Goal: Communication & Community: Answer question/provide support

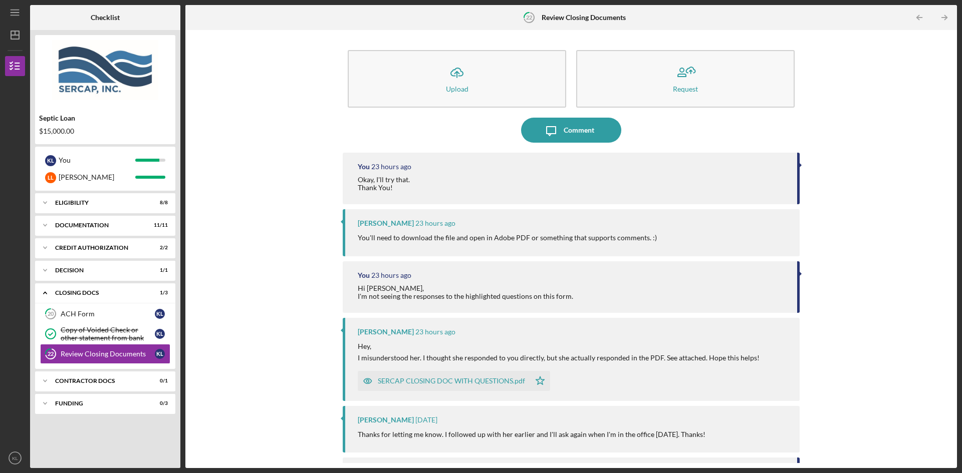
click at [436, 383] on div "SERCAP CLOSING DOC WITH QUESTIONS.pdf" at bounding box center [451, 381] width 147 height 8
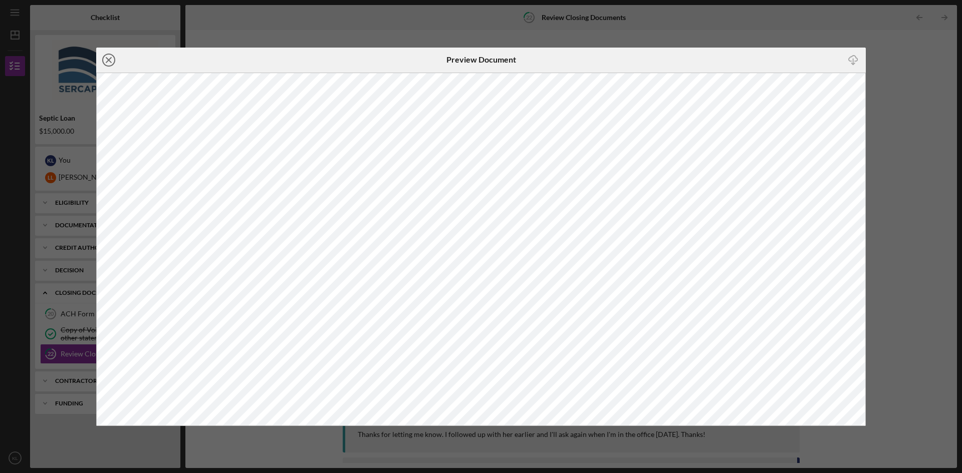
click at [106, 59] on icon "Icon/Close" at bounding box center [108, 60] width 25 height 25
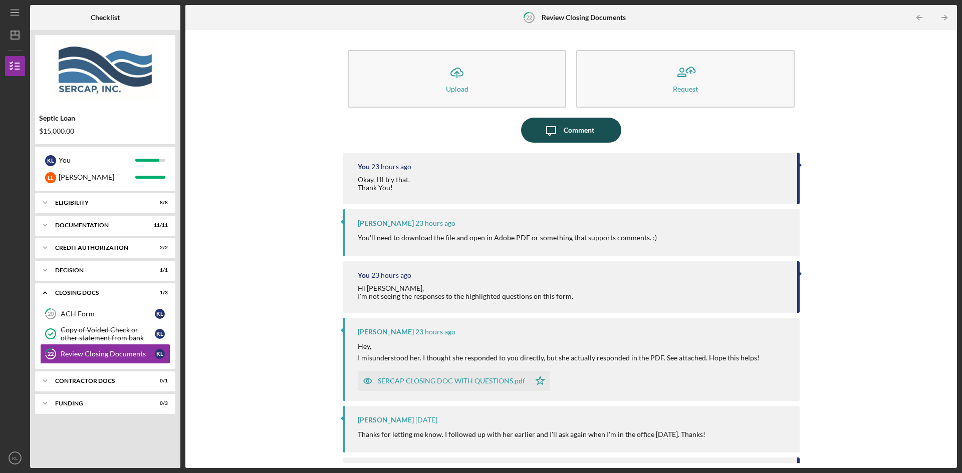
click at [567, 132] on div "Comment" at bounding box center [579, 130] width 31 height 25
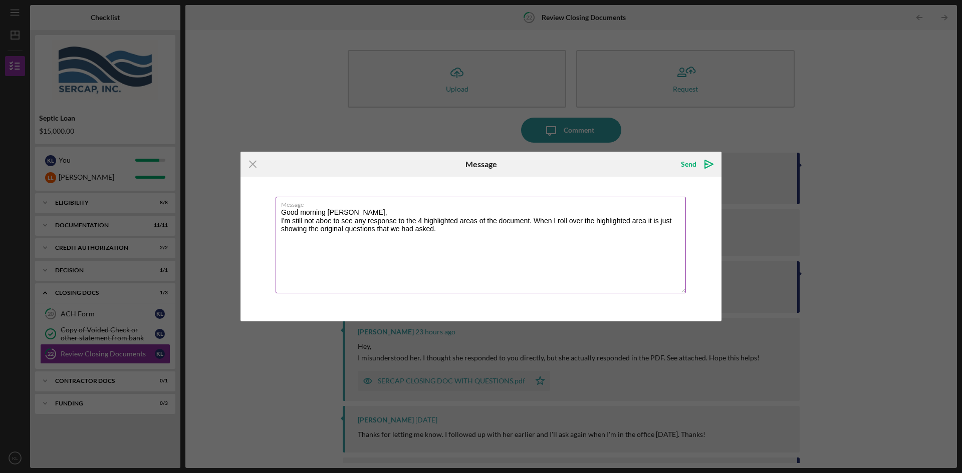
click at [325, 222] on textarea "Good morning [PERSON_NAME], I'm still not aboe to see any response to the 4 hig…" at bounding box center [481, 245] width 410 height 97
click at [395, 223] on textarea "Good morning [PERSON_NAME], I'm still not able to see any response to the 4 hig…" at bounding box center [481, 245] width 410 height 97
click at [529, 222] on textarea "Good morning [PERSON_NAME], I'm still not able to see any responses to the 4 hi…" at bounding box center [481, 245] width 410 height 97
click at [515, 227] on textarea "Good morning [PERSON_NAME], I'm still not able to see any responses to the 4 hi…" at bounding box center [481, 245] width 410 height 97
click at [331, 225] on textarea "Good morning [PERSON_NAME], I'm still not able to see any responses to the 4 hi…" at bounding box center [481, 245] width 410 height 97
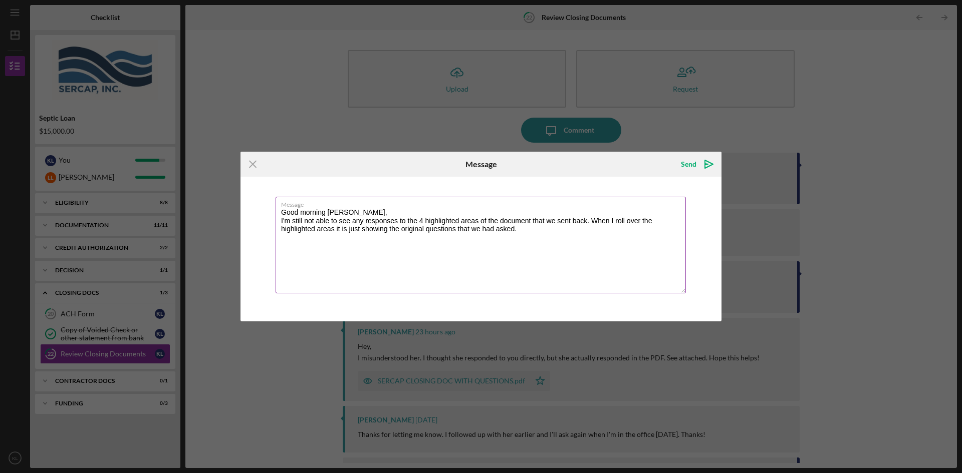
click at [519, 231] on textarea "Good morning [PERSON_NAME], I'm still not able to see any responses to the 4 hi…" at bounding box center [481, 245] width 410 height 97
click at [280, 220] on textarea "Good morning [PERSON_NAME], I'm still not able to see any responses to the 4 hi…" at bounding box center [481, 245] width 410 height 97
click at [530, 233] on textarea "Good morning [PERSON_NAME], Sorry, I'm still not able to see any responses to t…" at bounding box center [481, 245] width 410 height 97
click at [543, 229] on textarea "Good morning [PERSON_NAME], Sorry, I'm still not able to see any responses to t…" at bounding box center [481, 245] width 410 height 97
click at [624, 232] on textarea "Good morning [PERSON_NAME], Sorry, I'm still not able to see any responses to t…" at bounding box center [481, 245] width 410 height 97
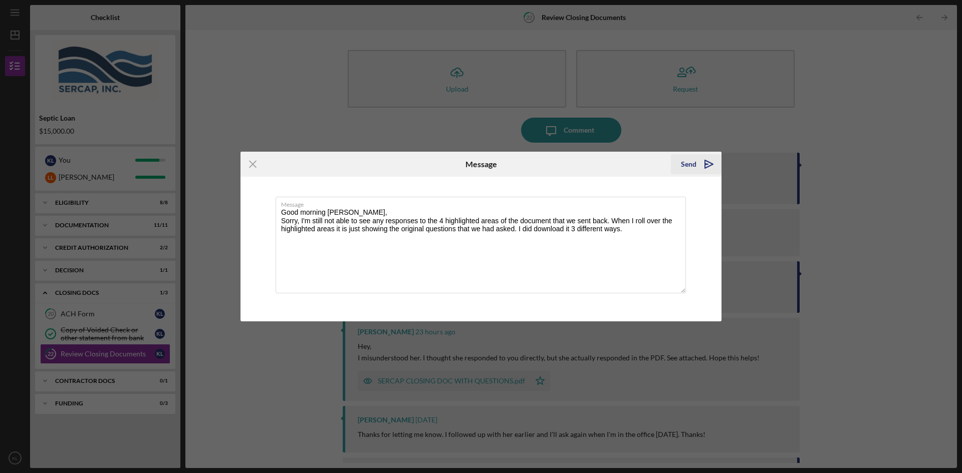
type textarea "Good morning [PERSON_NAME], Sorry, I'm still not able to see any responses to t…"
click at [689, 164] on div "Send" at bounding box center [689, 164] width 16 height 20
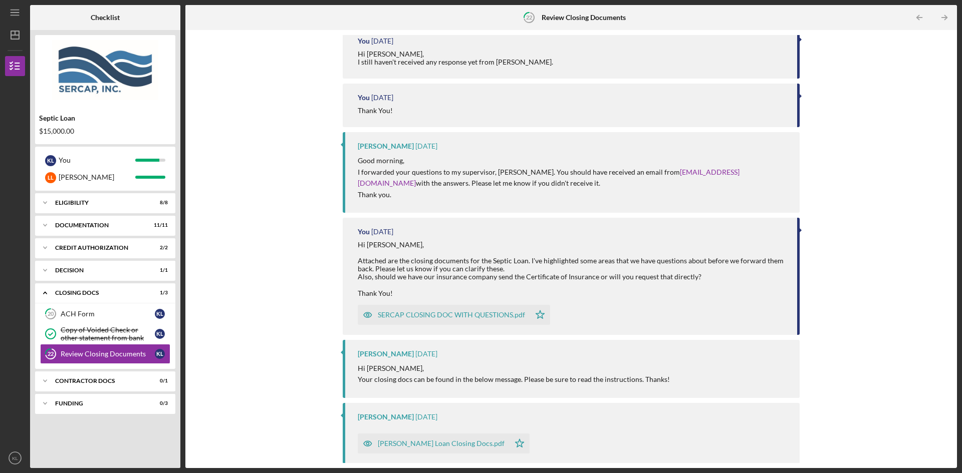
scroll to position [552, 0]
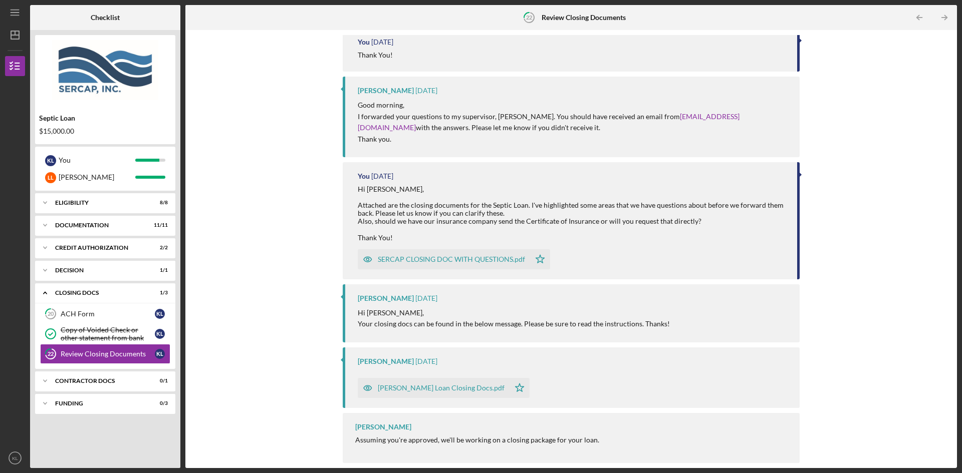
click at [422, 390] on div "[PERSON_NAME] Loan Closing Docs.pdf" at bounding box center [441, 388] width 127 height 8
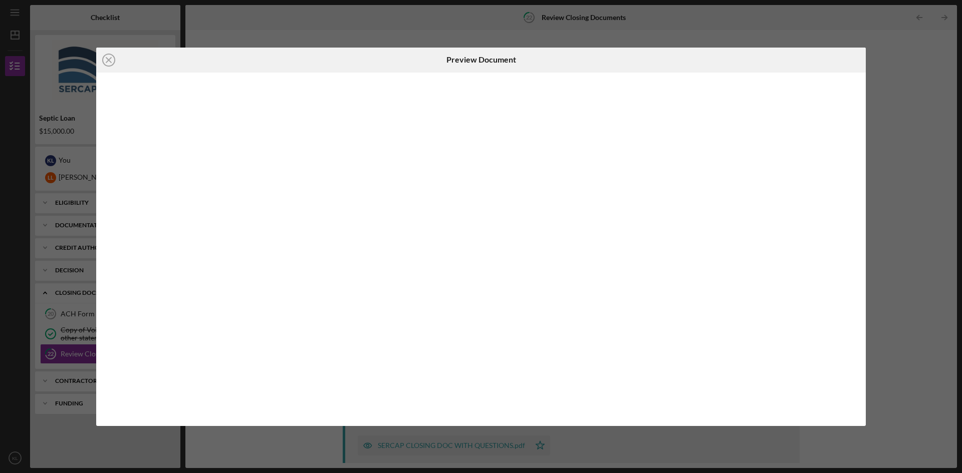
scroll to position [552, 0]
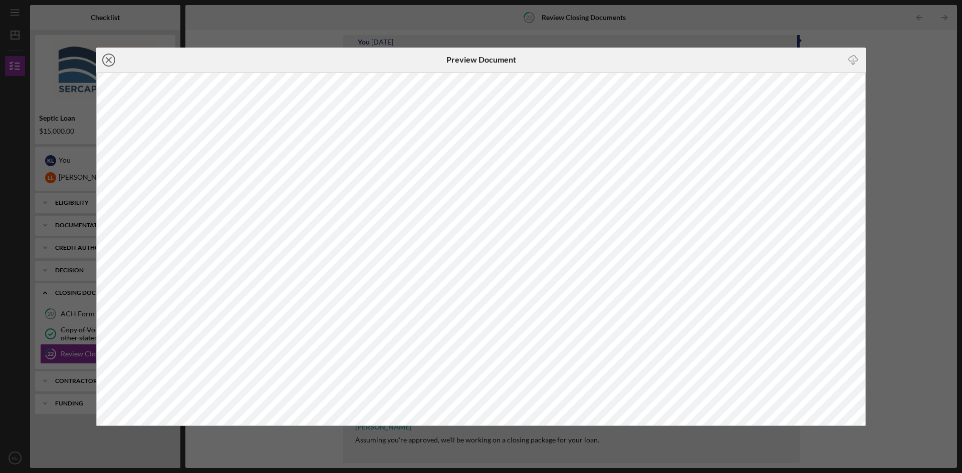
click at [107, 60] on icon "Icon/Close" at bounding box center [108, 60] width 25 height 25
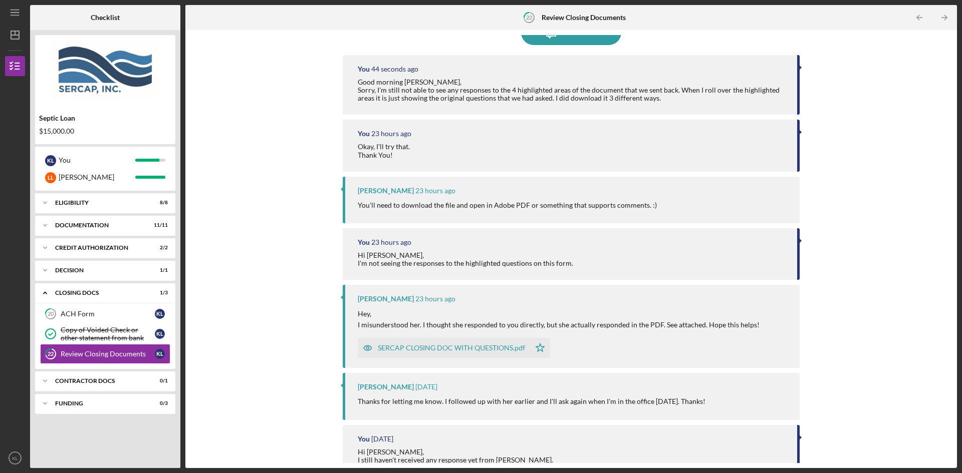
scroll to position [100, 0]
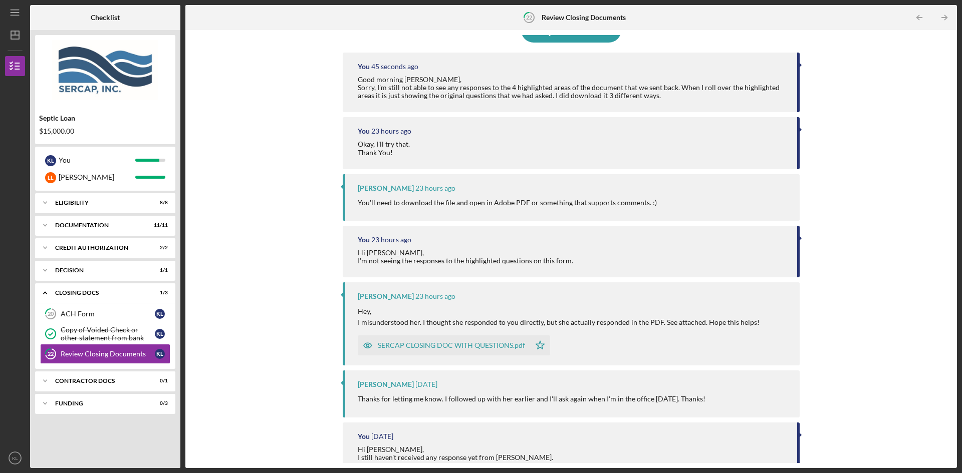
click at [442, 343] on div "SERCAP CLOSING DOC WITH QUESTIONS.pdf" at bounding box center [451, 346] width 147 height 8
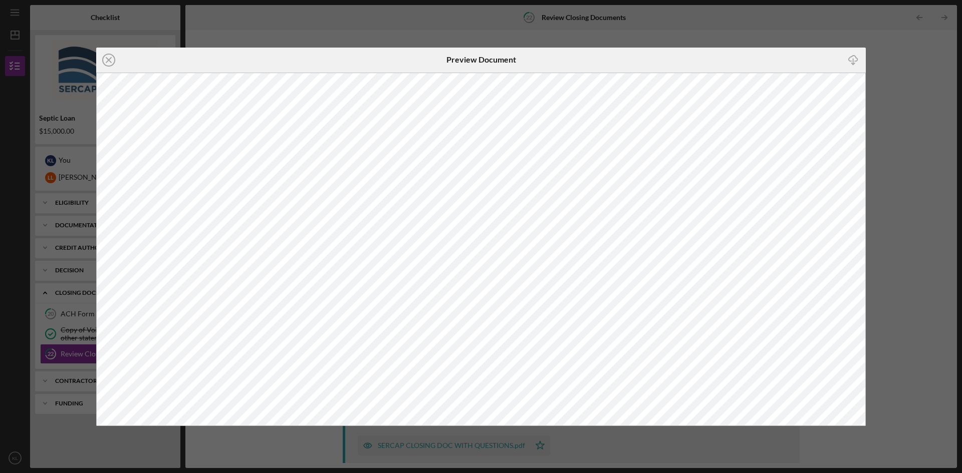
click at [886, 222] on div "Icon/Close Preview Document Icon/Download" at bounding box center [481, 236] width 962 height 473
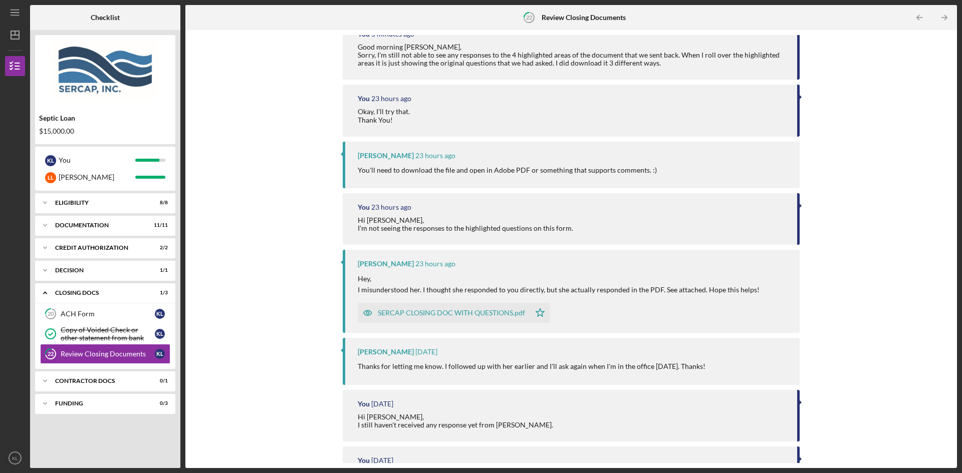
scroll to position [150, 0]
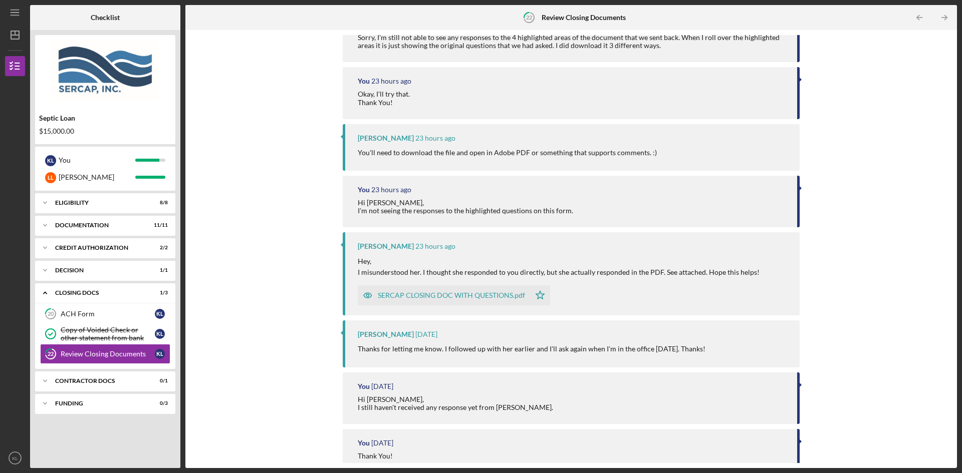
click at [441, 296] on div "SERCAP CLOSING DOC WITH QUESTIONS.pdf" at bounding box center [451, 296] width 147 height 8
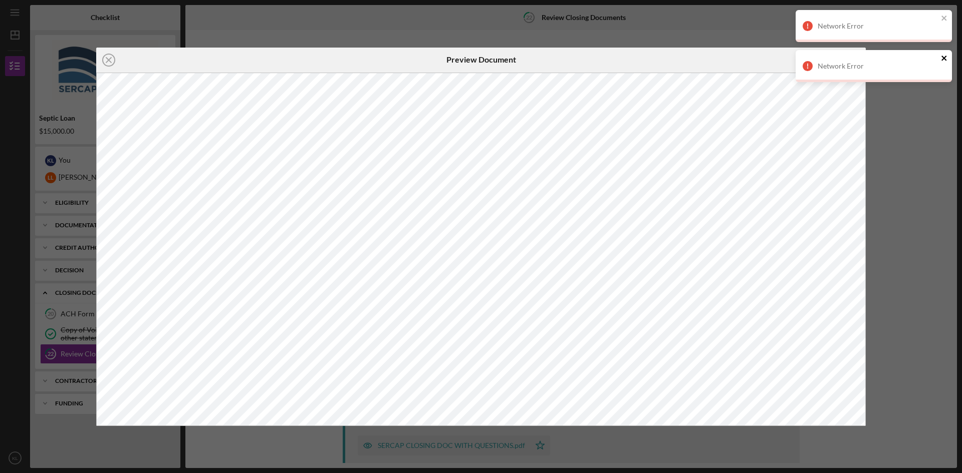
click at [945, 55] on icon "close" at bounding box center [944, 58] width 7 height 8
click at [942, 17] on icon "close" at bounding box center [944, 18] width 7 height 8
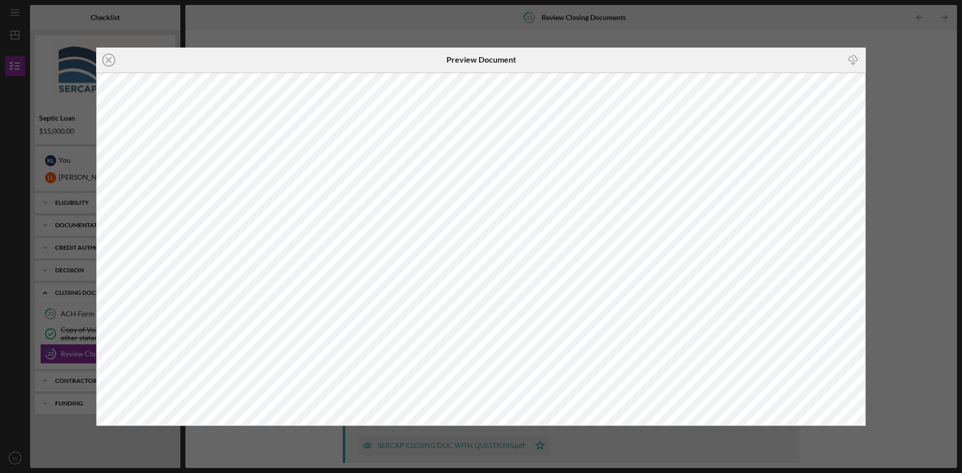
click at [727, 438] on div "Icon/Close Preview Document Icon/Download" at bounding box center [481, 236] width 962 height 473
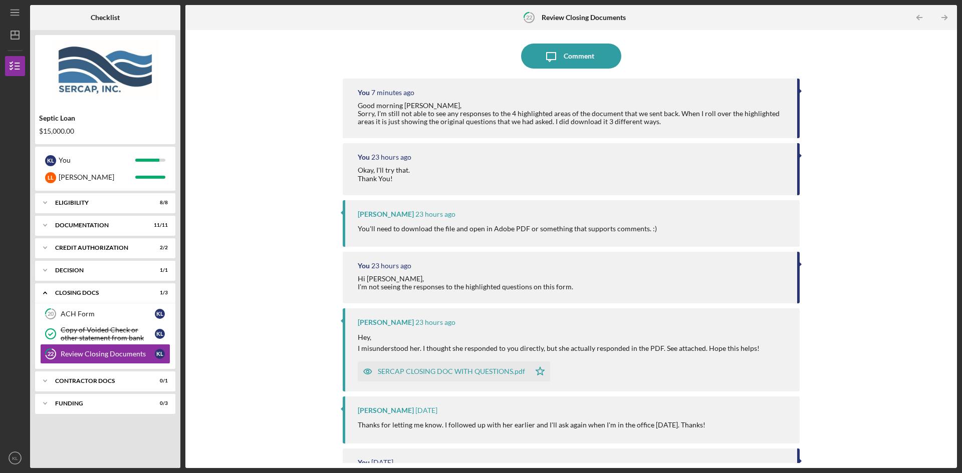
scroll to position [200, 0]
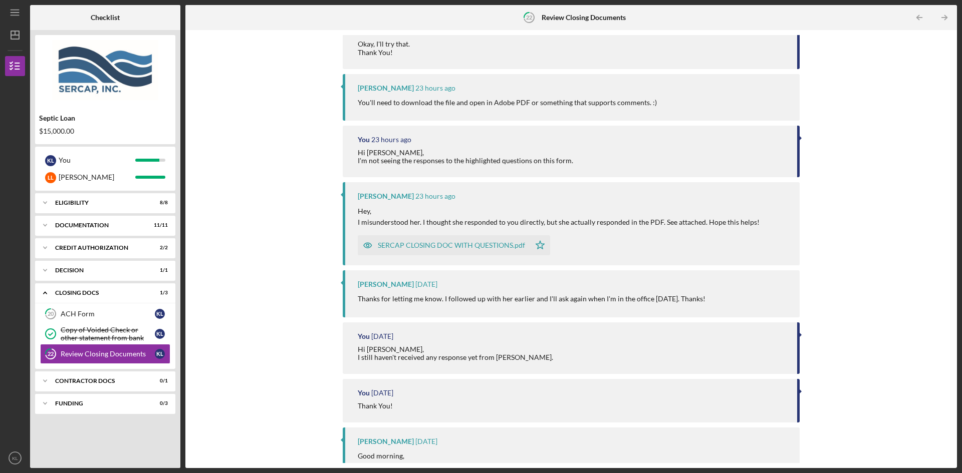
click at [487, 247] on div "SERCAP CLOSING DOC WITH QUESTIONS.pdf" at bounding box center [451, 245] width 147 height 8
